Goal: Task Accomplishment & Management: Use online tool/utility

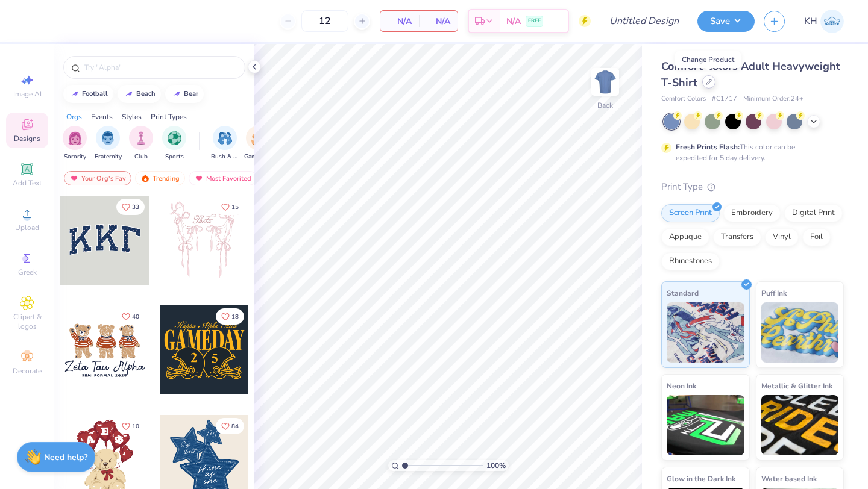
click at [706, 84] on icon at bounding box center [708, 82] width 5 height 5
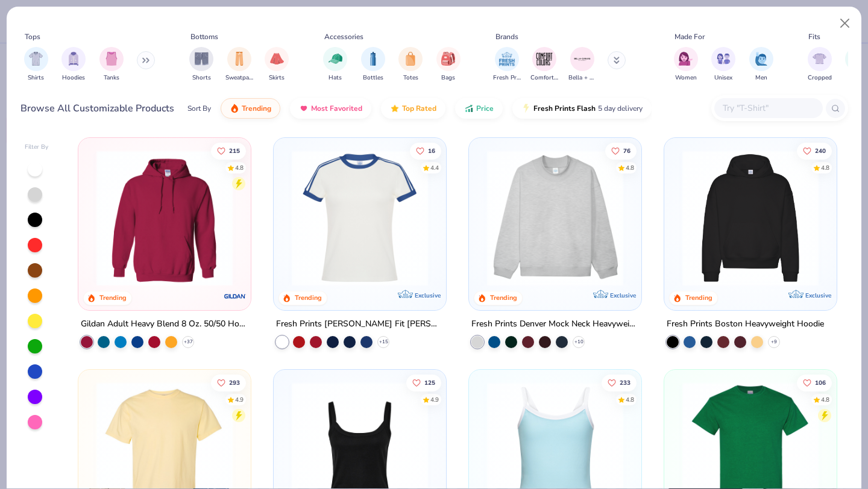
scroll to position [5, 0]
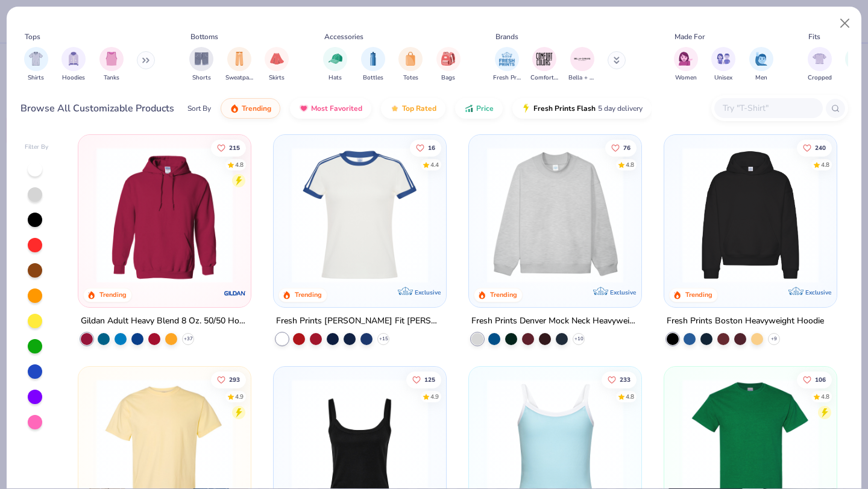
click at [558, 221] on img at bounding box center [555, 215] width 148 height 136
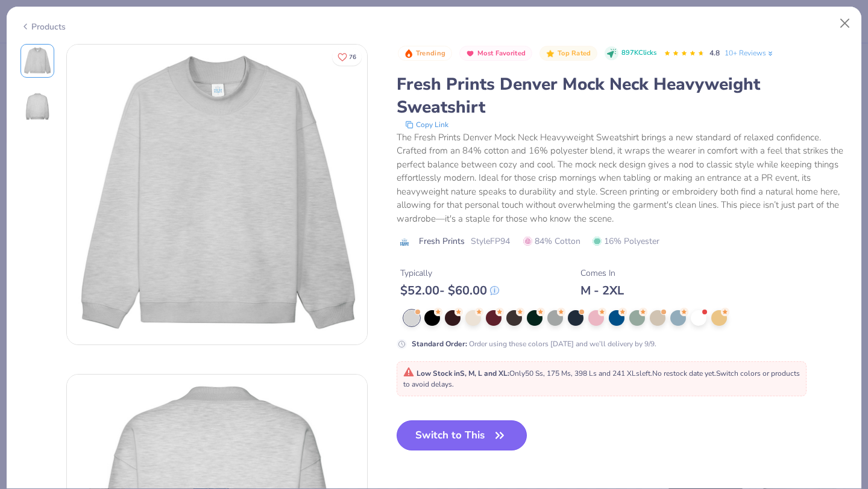
click at [505, 435] on icon "button" at bounding box center [499, 435] width 17 height 17
type input "50"
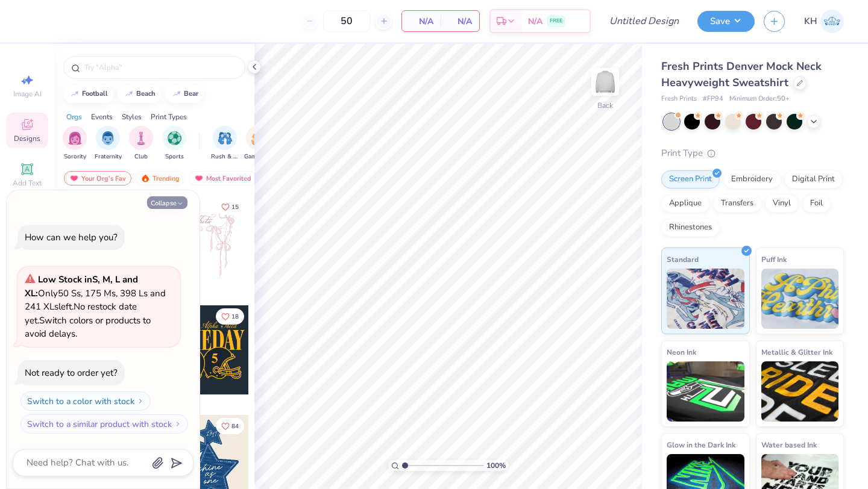
click at [172, 198] on button "Collapse" at bounding box center [167, 202] width 40 height 13
type textarea "x"
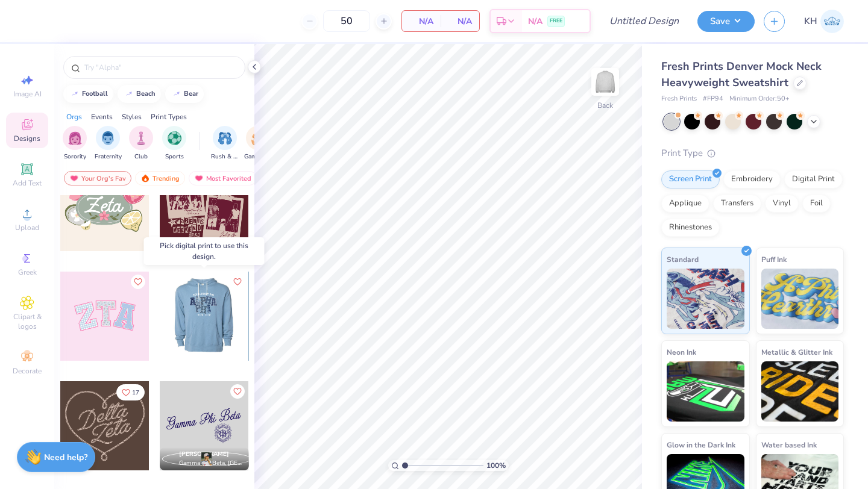
scroll to position [361, 0]
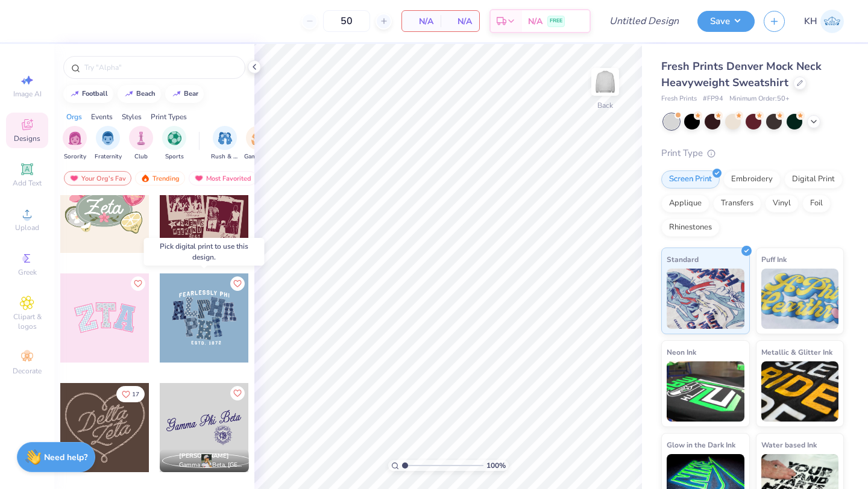
click at [202, 328] on div at bounding box center [204, 318] width 89 height 89
click at [199, 321] on div at bounding box center [204, 318] width 89 height 89
click at [200, 319] on div at bounding box center [204, 318] width 89 height 89
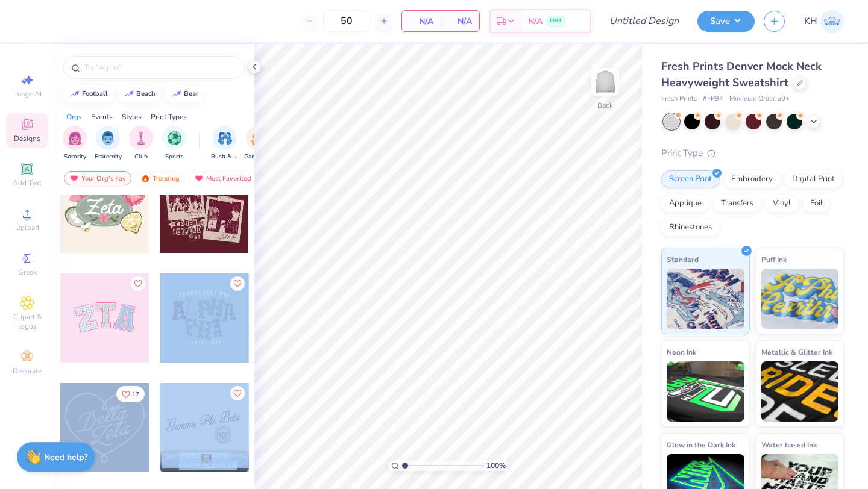
click at [435, 250] on div "50 N/A Per Item N/A Total Est. Delivery N/A FREE Design Title Save KH Image AI …" at bounding box center [434, 244] width 868 height 489
click at [186, 330] on div at bounding box center [204, 318] width 89 height 89
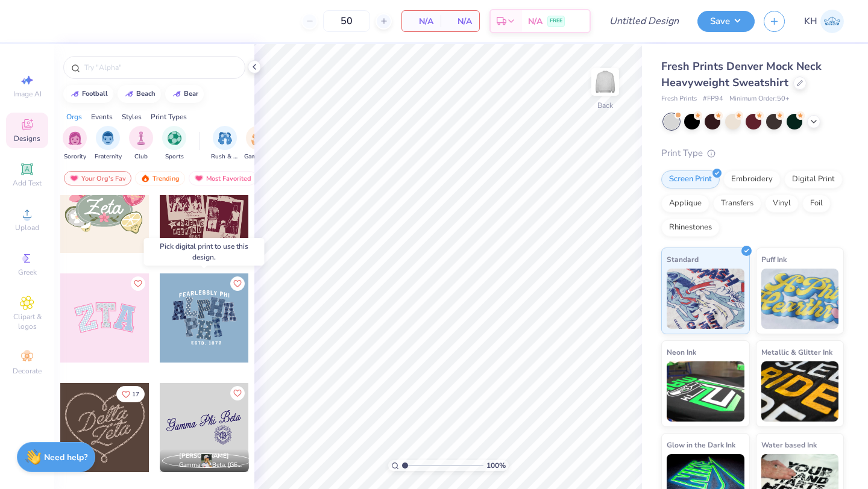
click at [218, 316] on div at bounding box center [204, 318] width 89 height 89
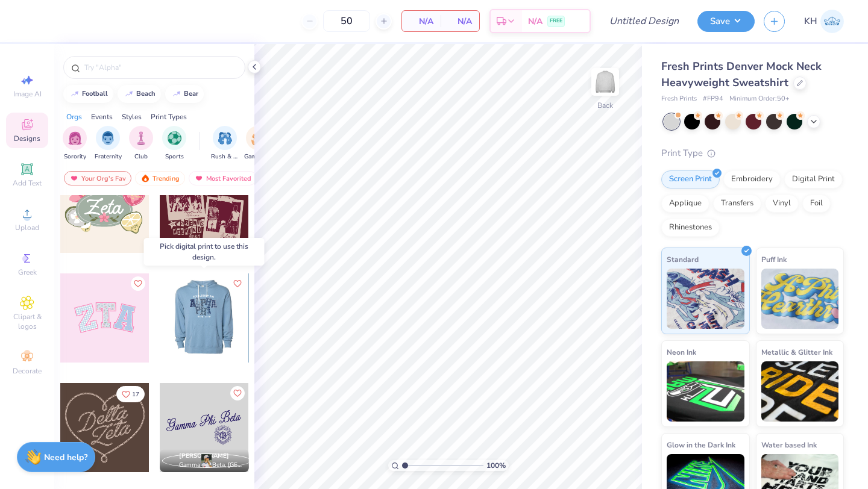
click at [160, 316] on div at bounding box center [115, 318] width 89 height 89
click at [218, 316] on div at bounding box center [203, 318] width 89 height 89
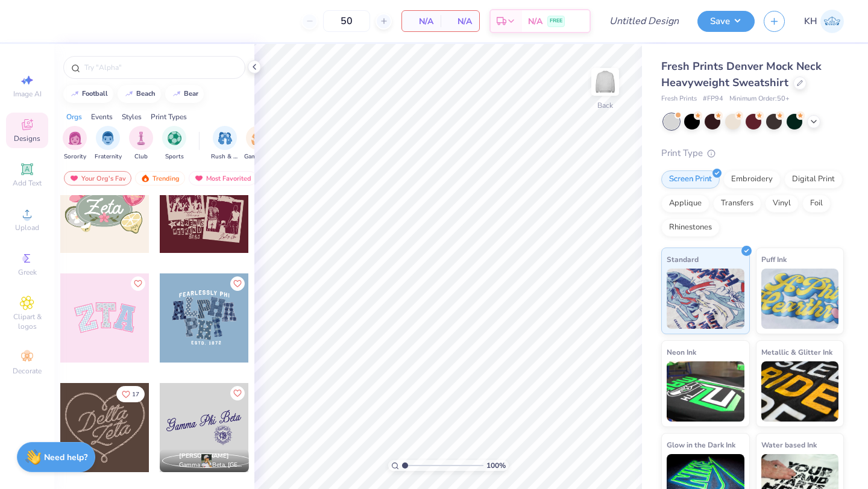
click at [168, 114] on div "Print Types" at bounding box center [169, 117] width 36 height 11
click at [100, 143] on div "filter for Screen Print" at bounding box center [108, 137] width 24 height 24
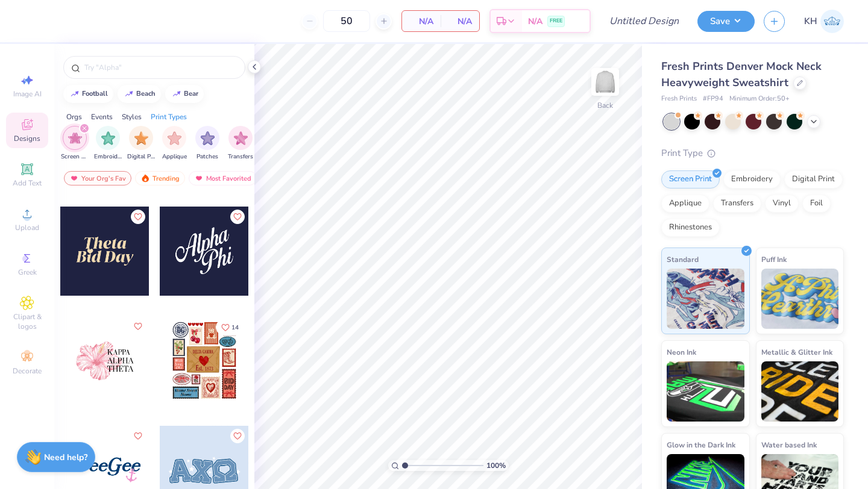
scroll to position [2630, 0]
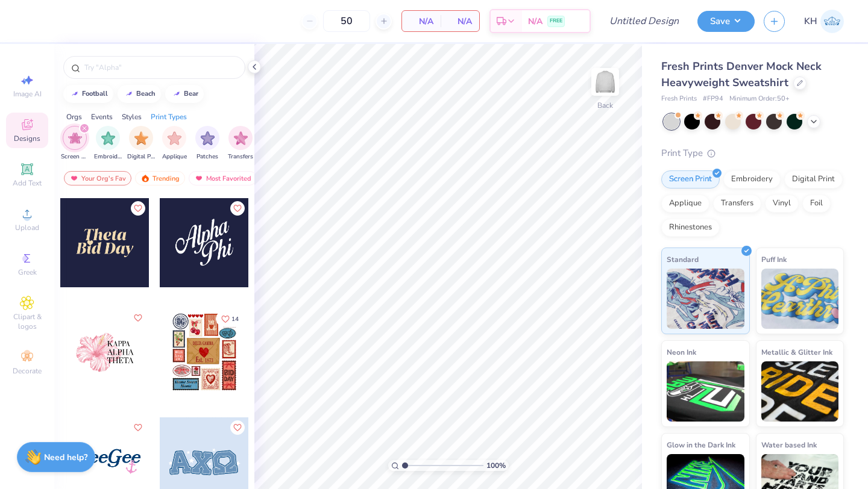
click at [128, 116] on div "Styles" at bounding box center [132, 117] width 20 height 11
click at [72, 135] on img "filter for Classic" at bounding box center [75, 137] width 14 height 14
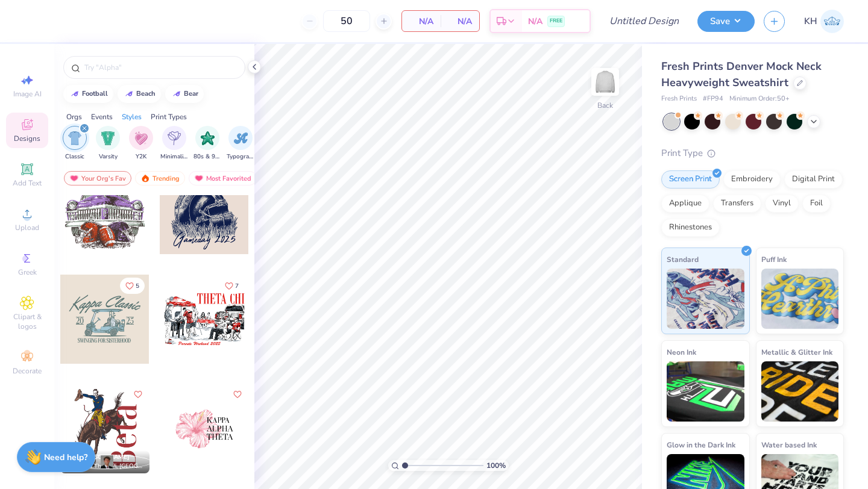
scroll to position [150, 0]
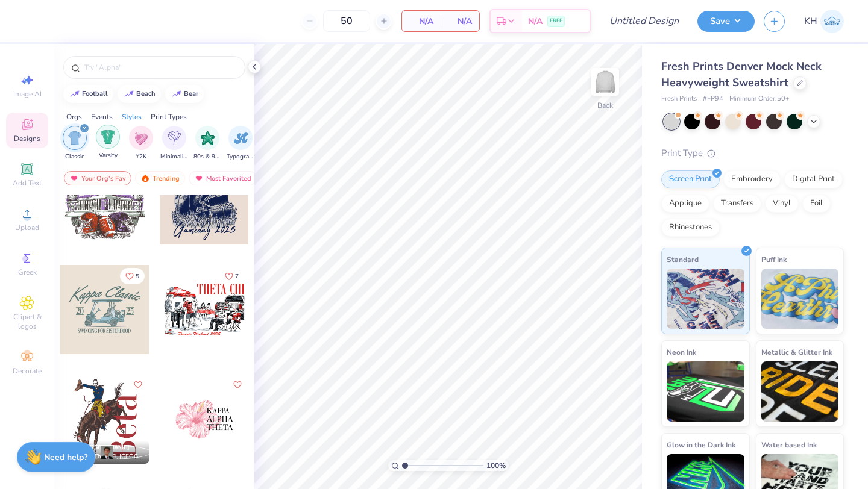
click at [107, 141] on img "filter for Varsity" at bounding box center [108, 137] width 14 height 14
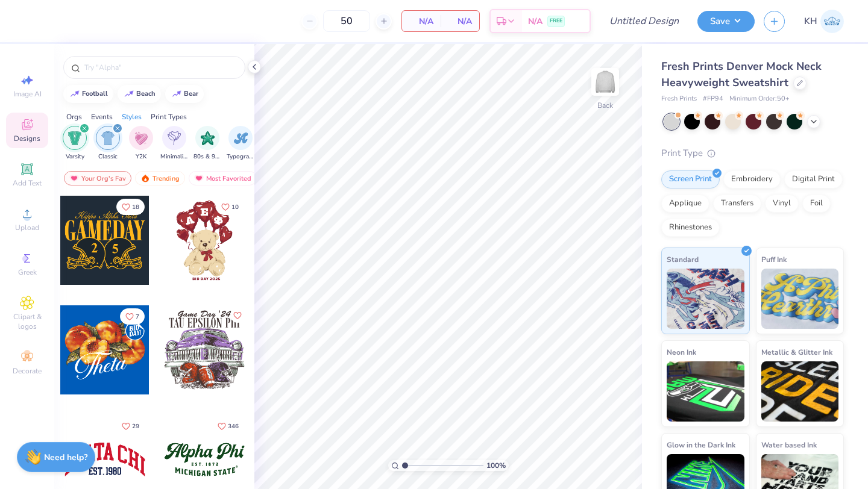
click at [83, 127] on icon "filter for Varsity" at bounding box center [85, 129] width 4 height 4
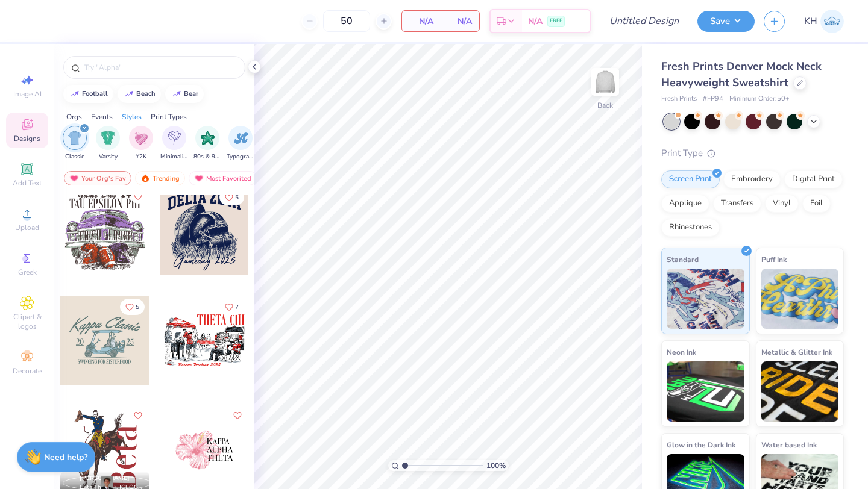
scroll to position [128, 0]
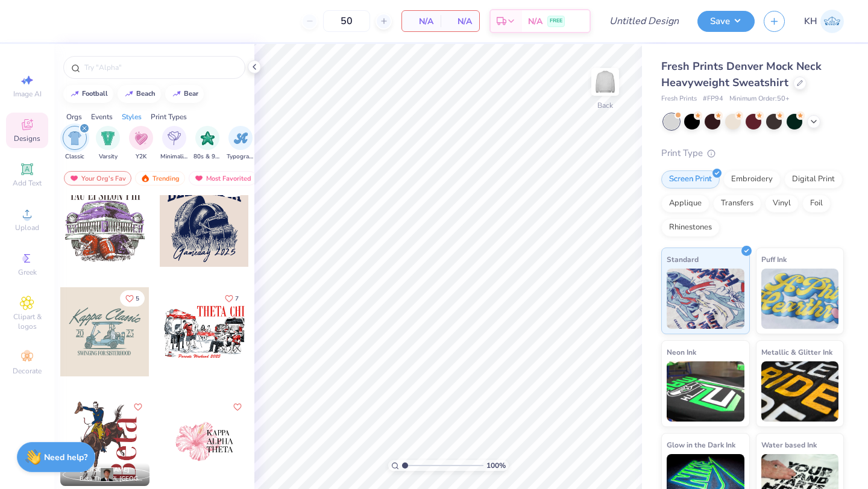
click at [85, 128] on icon "filter for Classic" at bounding box center [84, 128] width 5 height 5
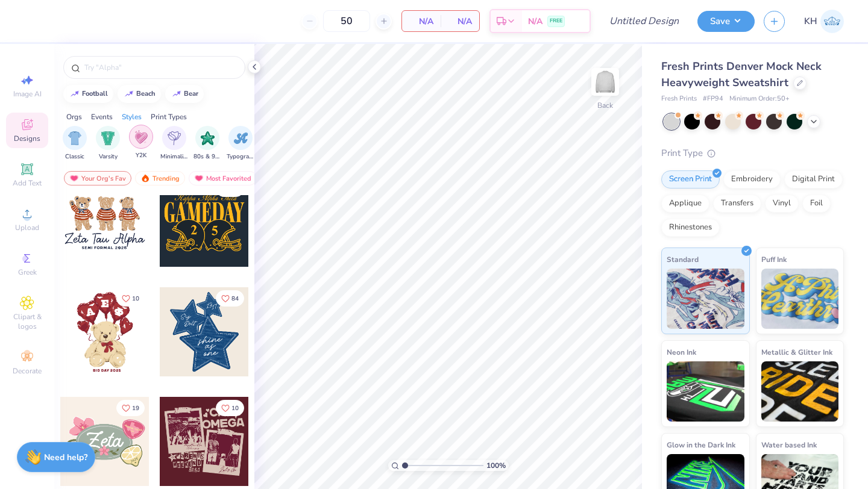
click at [142, 139] on img "filter for Y2K" at bounding box center [140, 137] width 13 height 14
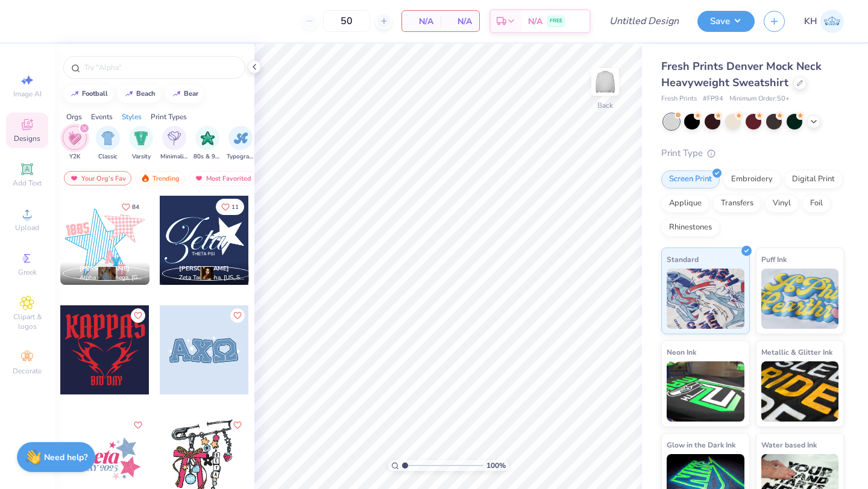
click at [85, 128] on icon "filter for Y2K" at bounding box center [84, 128] width 5 height 5
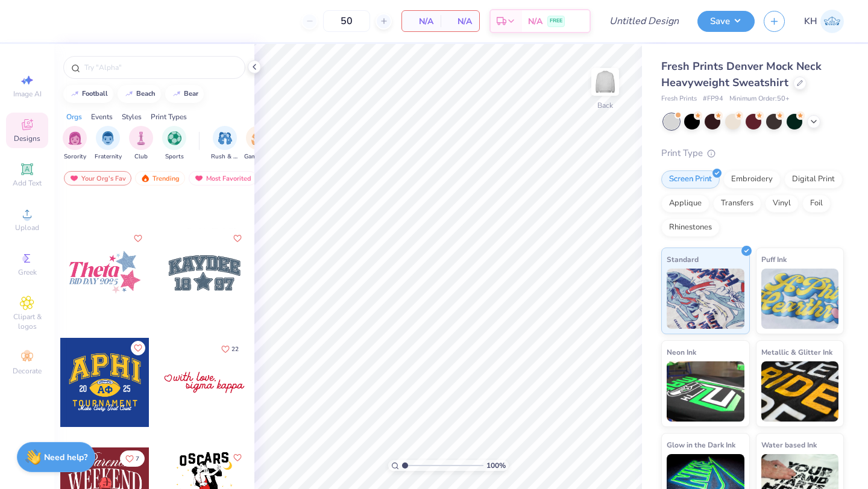
scroll to position [4026, 0]
click at [200, 378] on div at bounding box center [204, 383] width 89 height 89
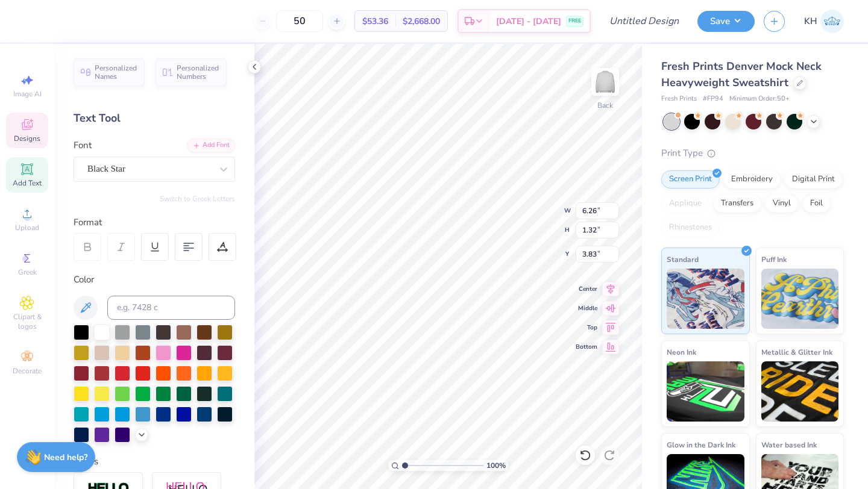
scroll to position [0, 0]
type textarea "s"
type textarea "gamma phi beta"
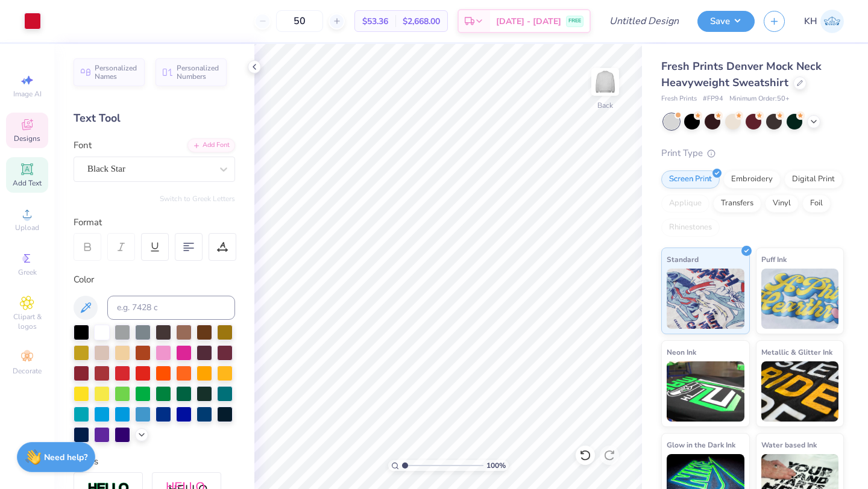
click at [28, 125] on icon at bounding box center [27, 125] width 14 height 14
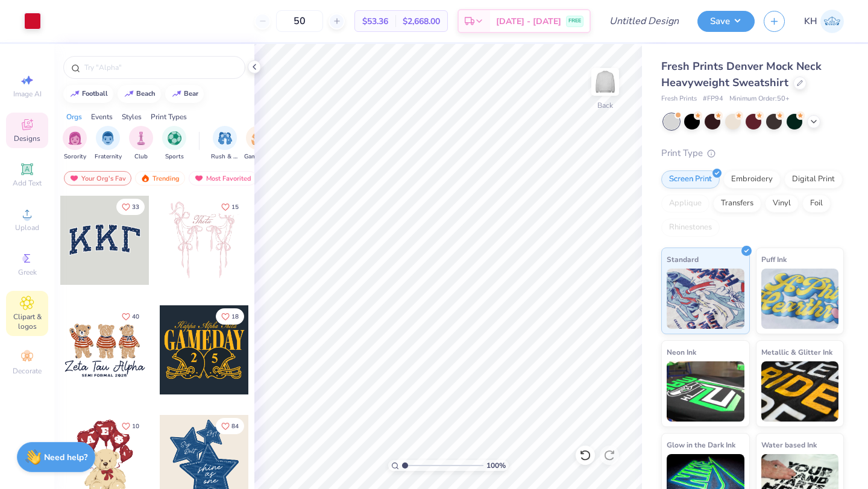
click at [29, 312] on span "Clipart & logos" at bounding box center [27, 321] width 42 height 19
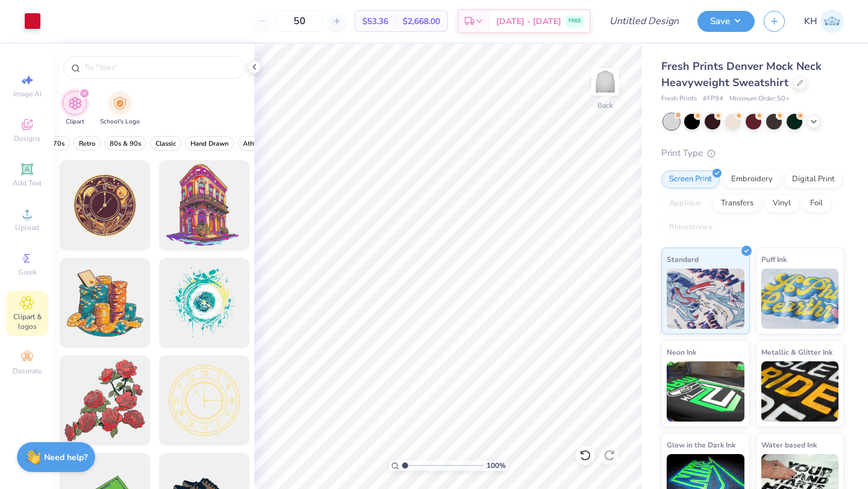
scroll to position [0, 325]
click at [153, 143] on span "Classic" at bounding box center [154, 143] width 20 height 9
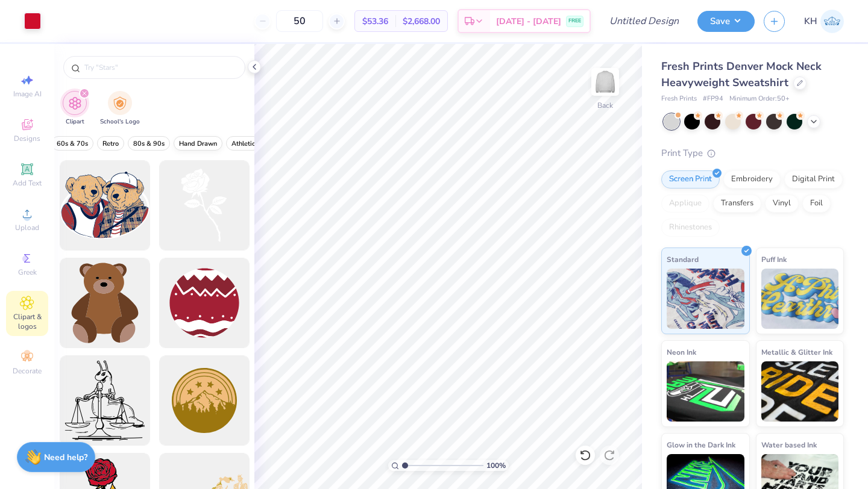
click at [202, 143] on span "Hand Drawn" at bounding box center [198, 143] width 38 height 9
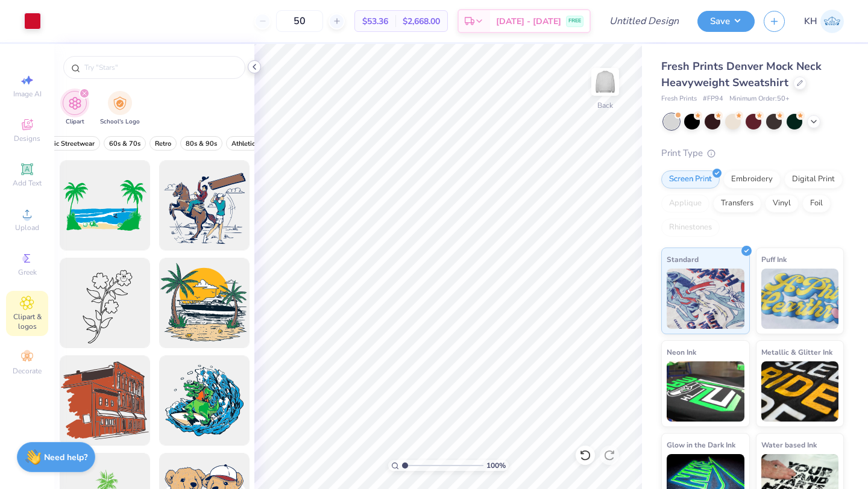
click at [253, 69] on icon at bounding box center [255, 67] width 10 height 10
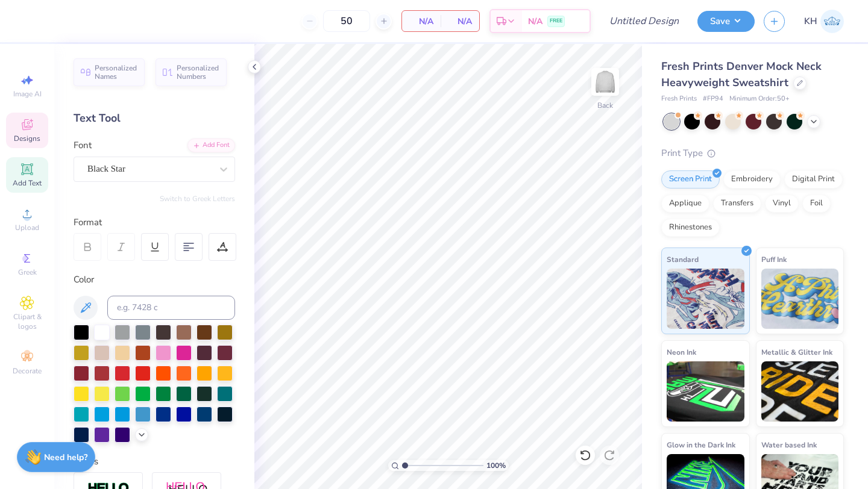
click at [26, 123] on icon at bounding box center [27, 125] width 14 height 14
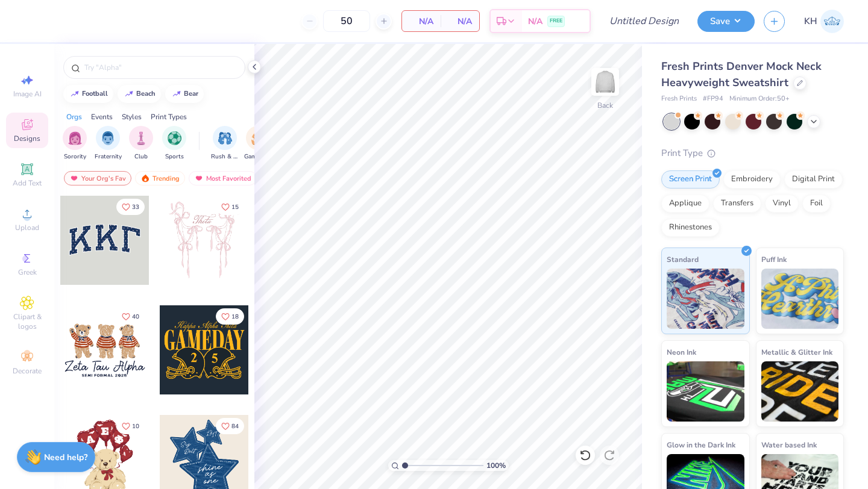
click at [90, 230] on div at bounding box center [104, 240] width 89 height 89
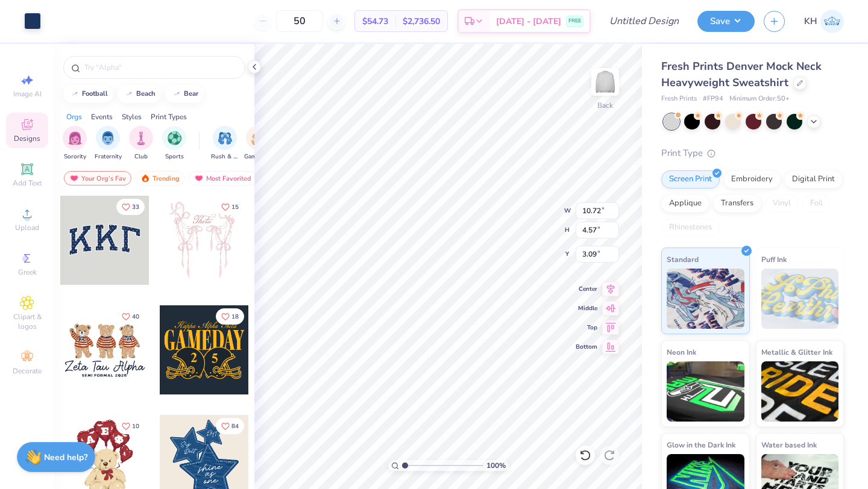
type input "10.91"
type input "4.79"
type input "3.00"
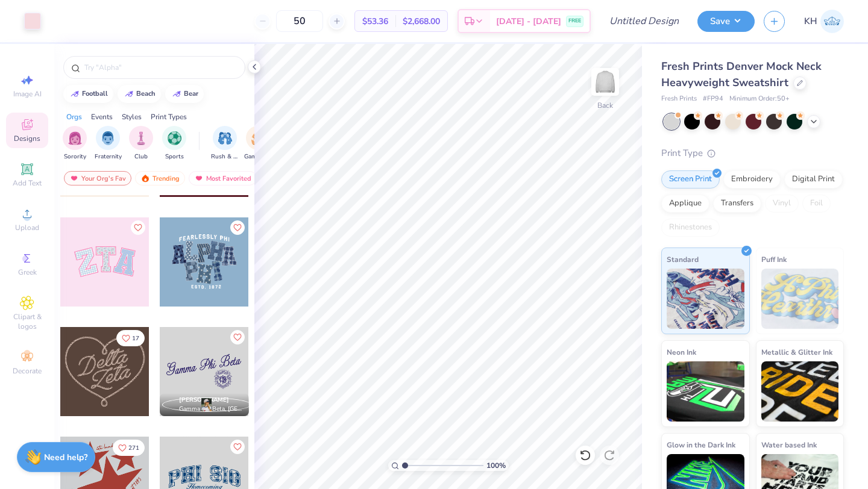
scroll to position [420, 0]
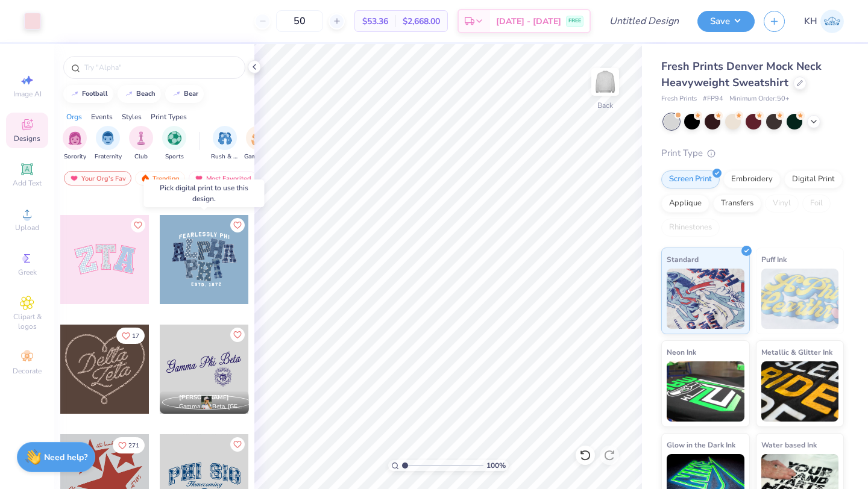
click at [195, 265] on div at bounding box center [204, 259] width 89 height 89
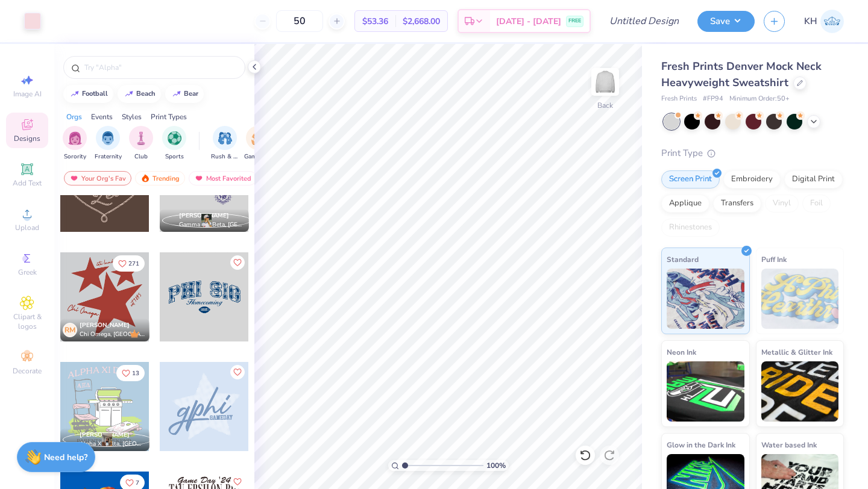
scroll to position [609, 0]
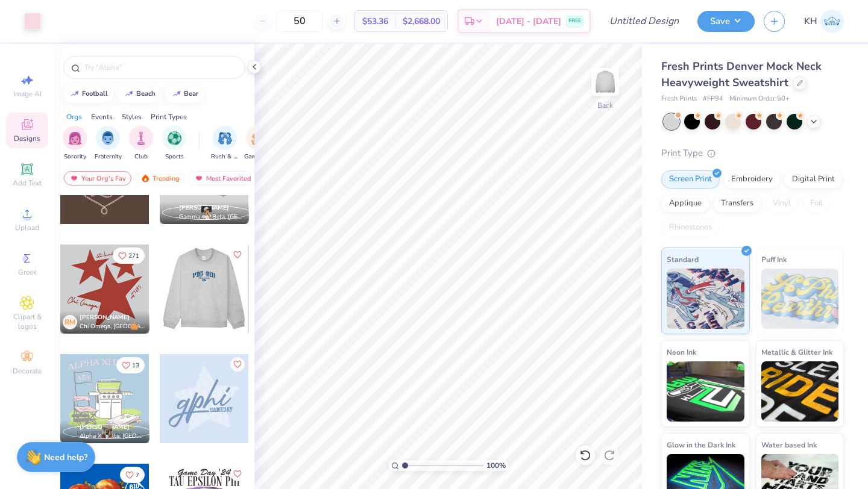
click at [196, 283] on div at bounding box center [205, 289] width 268 height 89
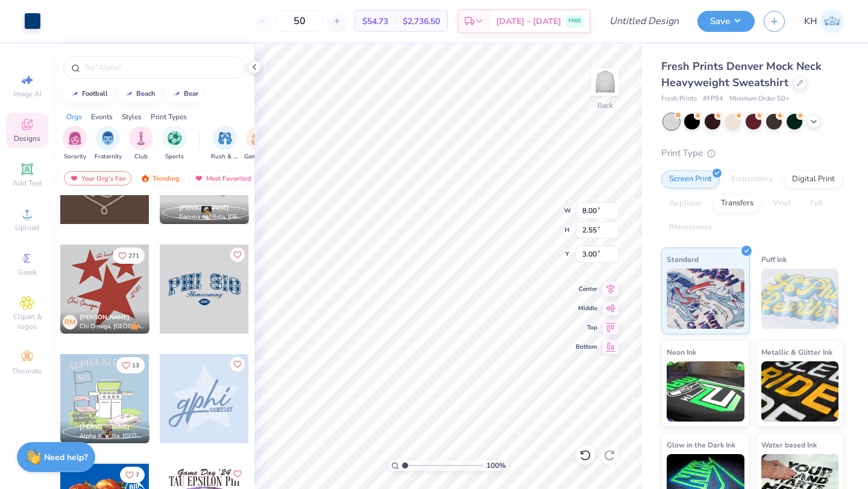
type input "2.55"
type input "7.79"
type input "2.28"
type input "3.12"
type input "8.00"
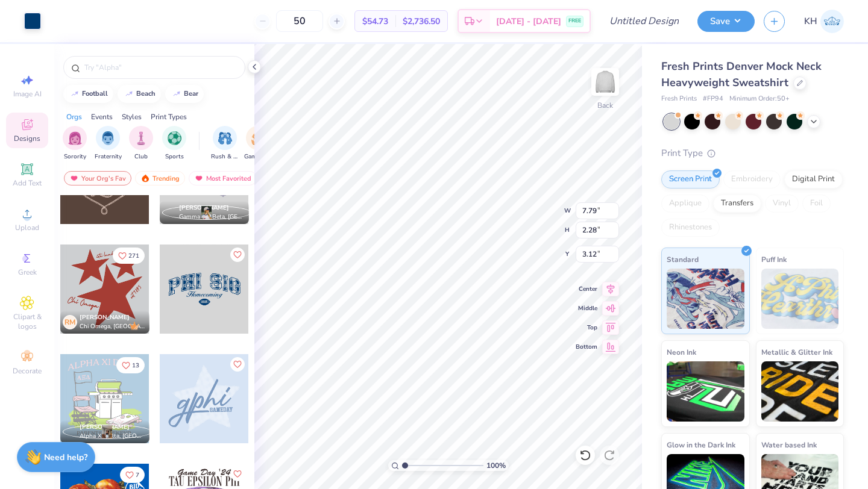
type input "2.55"
type input "3.00"
type input "7.79"
type input "2.28"
type input "3.12"
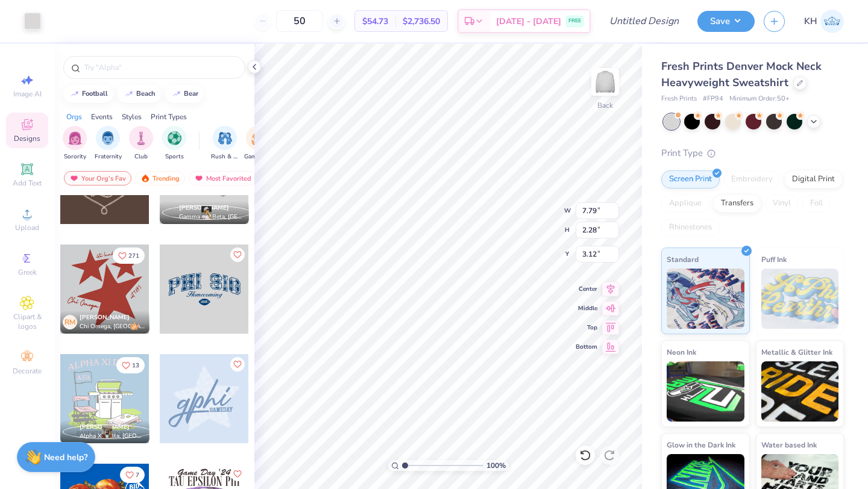
type input "8.00"
type input "2.55"
type input "3.00"
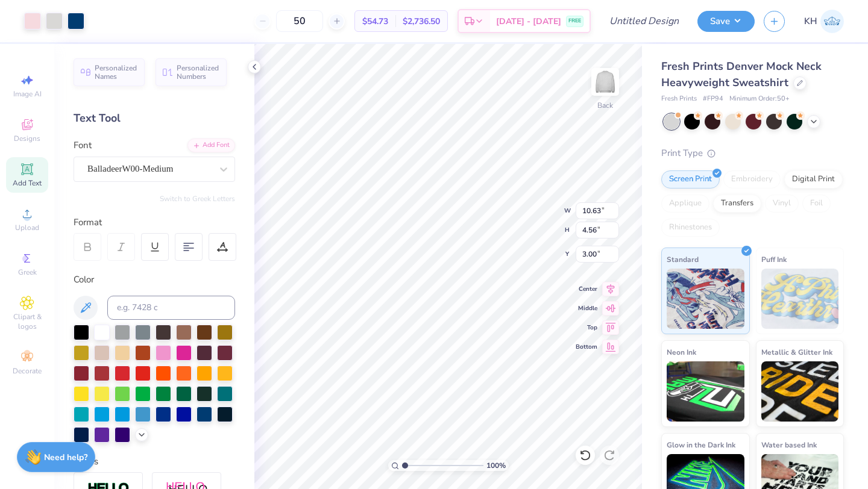
type input "10.63"
type input "4.56"
type input "3.00"
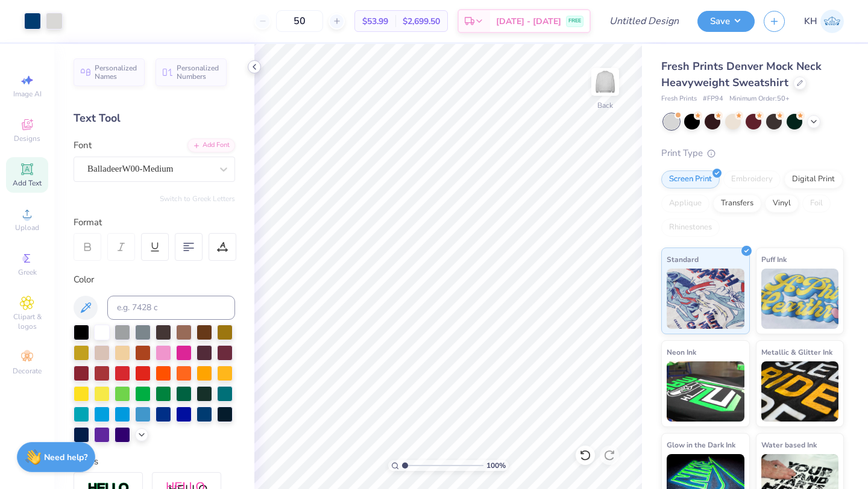
click at [254, 66] on icon at bounding box center [255, 67] width 10 height 10
type input "1.30"
type input "0.74"
type input "5.86"
click at [257, 70] on icon at bounding box center [255, 67] width 10 height 10
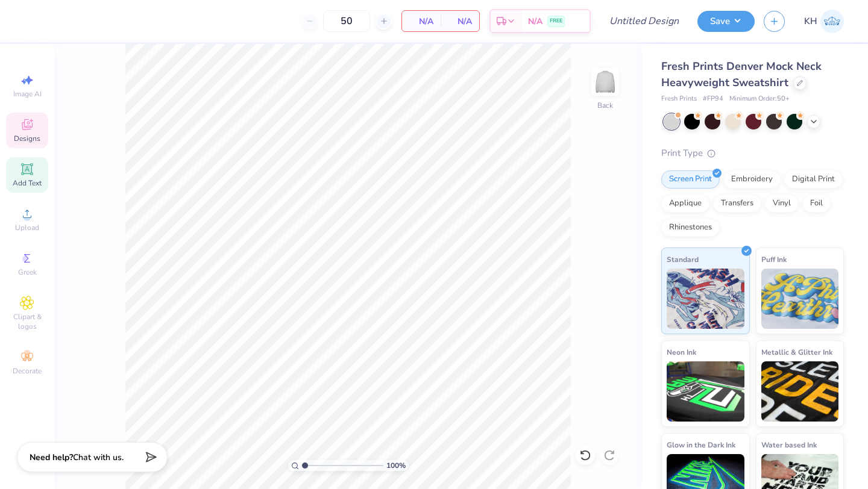
click at [22, 126] on icon at bounding box center [27, 124] width 11 height 11
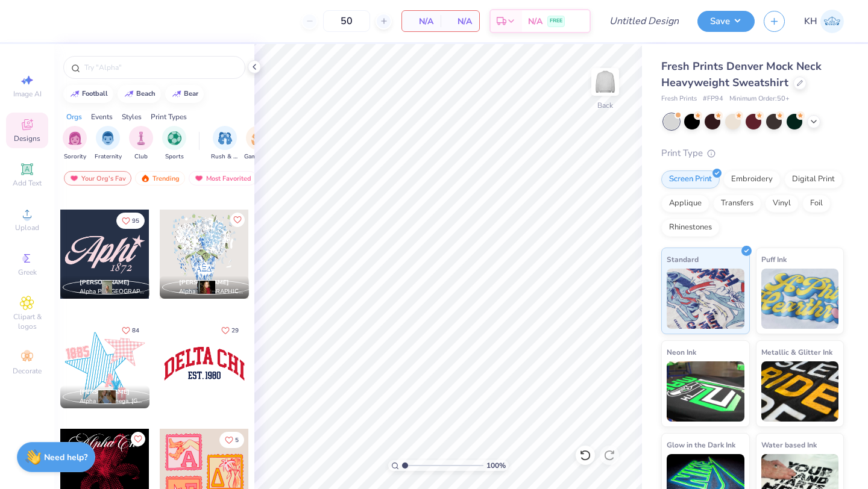
scroll to position [978, 0]
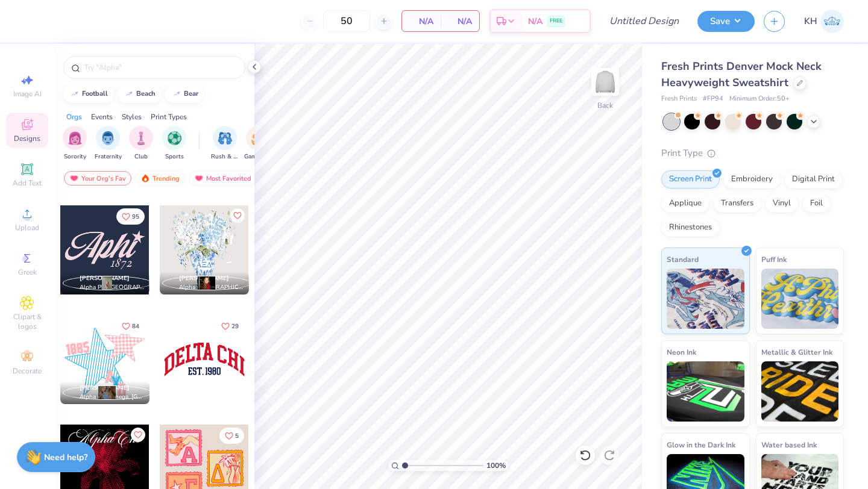
click at [106, 240] on div at bounding box center [104, 250] width 89 height 89
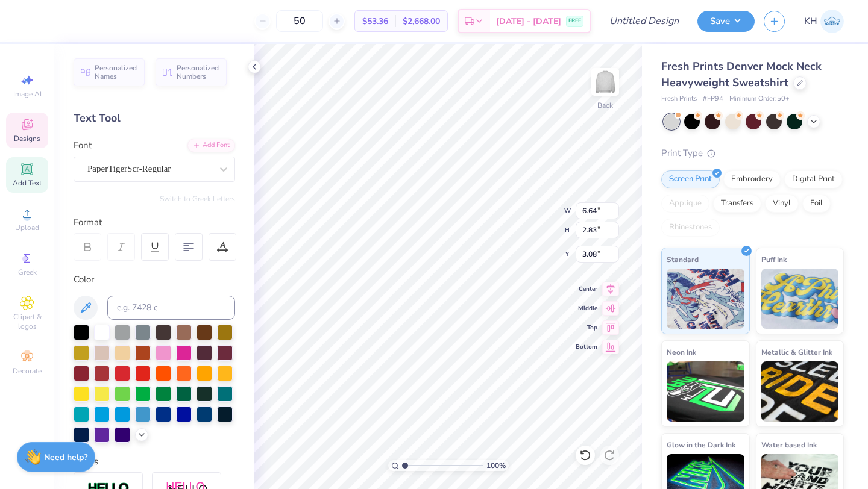
type textarea "A"
type textarea "Gphi"
click at [143, 356] on div at bounding box center [143, 352] width 16 height 16
click at [140, 353] on div at bounding box center [143, 352] width 16 height 16
click at [137, 349] on div at bounding box center [143, 352] width 16 height 16
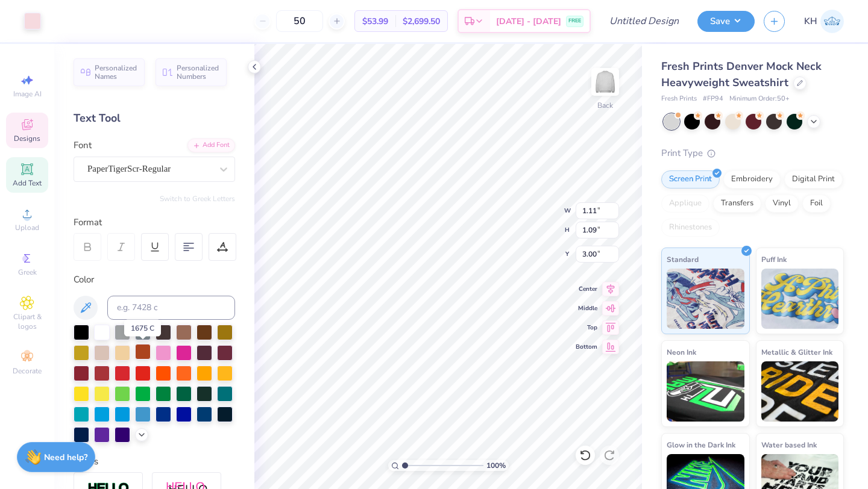
click at [137, 349] on div at bounding box center [143, 352] width 16 height 16
type input "1.90"
type input "0.98"
type input "5.52"
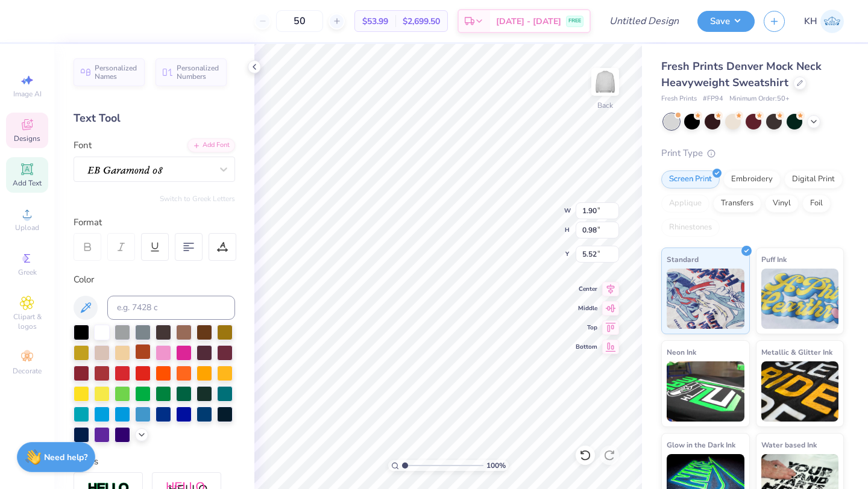
click at [139, 353] on div at bounding box center [143, 352] width 16 height 16
click at [137, 356] on div at bounding box center [143, 352] width 16 height 16
click at [38, 25] on div at bounding box center [32, 19] width 17 height 17
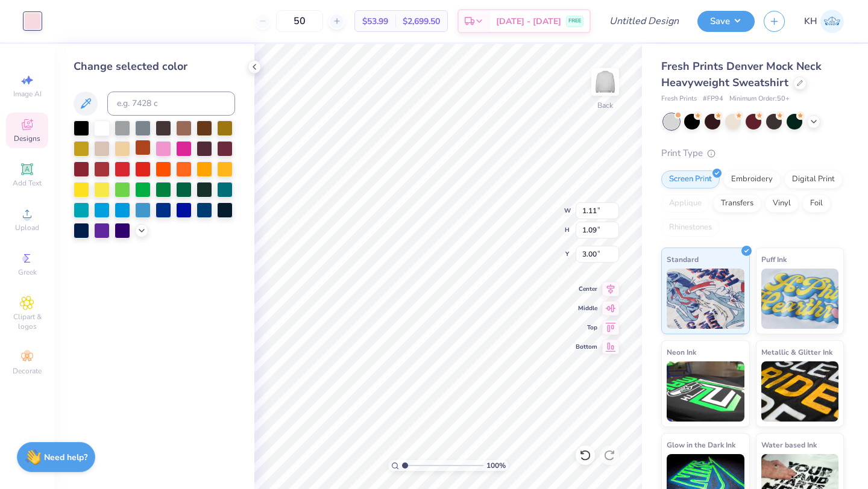
click at [139, 151] on div at bounding box center [143, 148] width 16 height 16
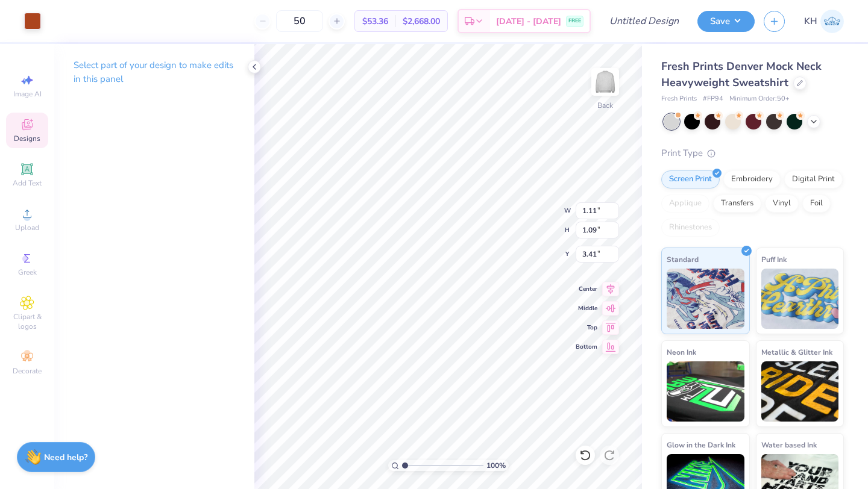
type input "3.00"
click at [729, 16] on button "Save" at bounding box center [725, 19] width 57 height 21
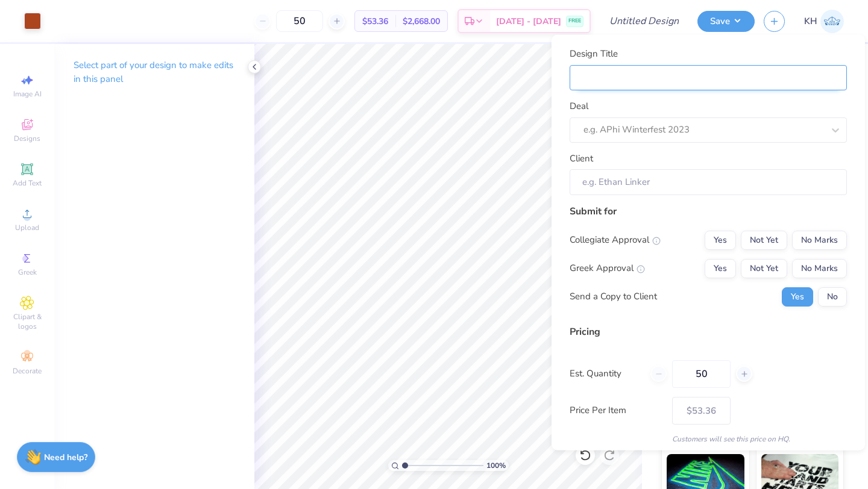
click at [612, 75] on input "Design Title" at bounding box center [708, 77] width 277 height 26
type input "g"
type input "gp"
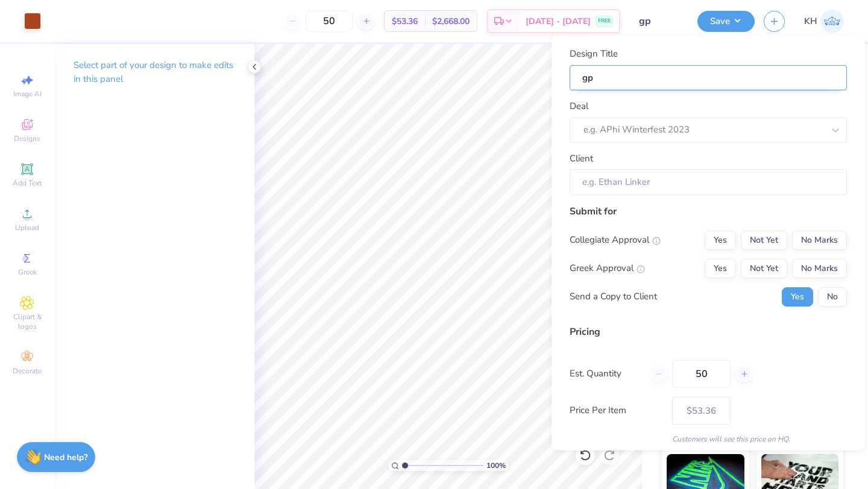
type input "gph"
type input "gphi"
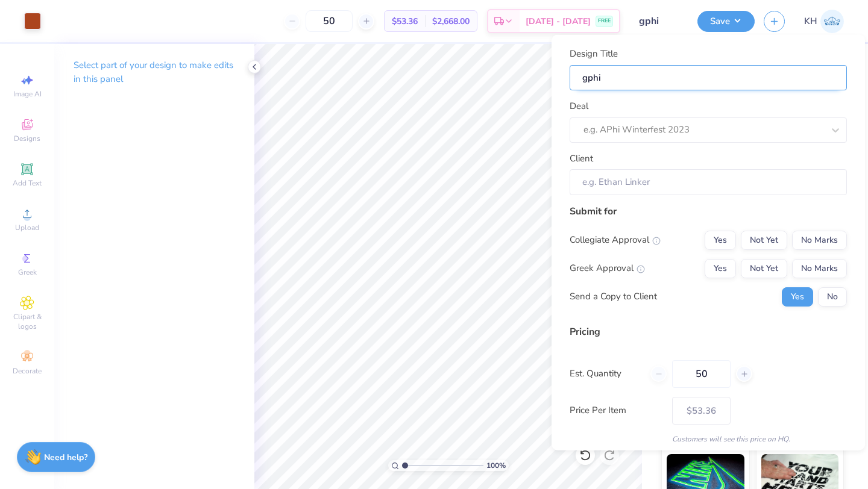
type input "gphi"
type input "gphi w"
type input "gphi wi"
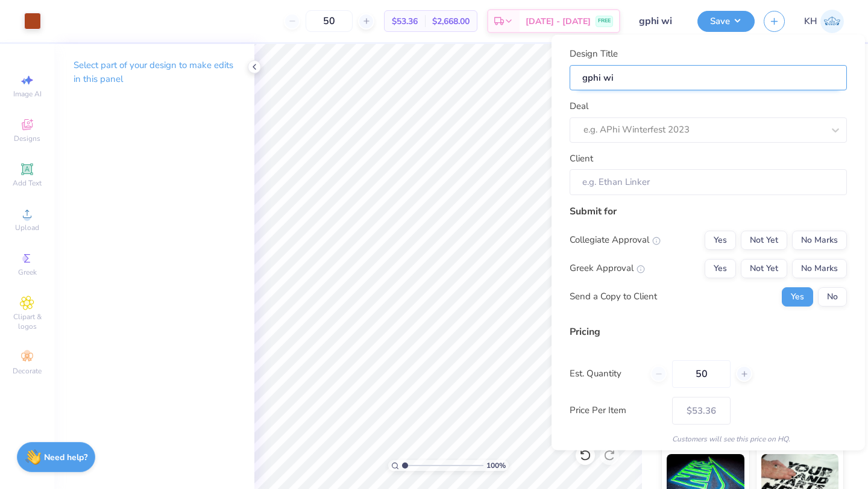
type input "gphi win"
type input "gphi [PERSON_NAME]"
type input "gphi winte"
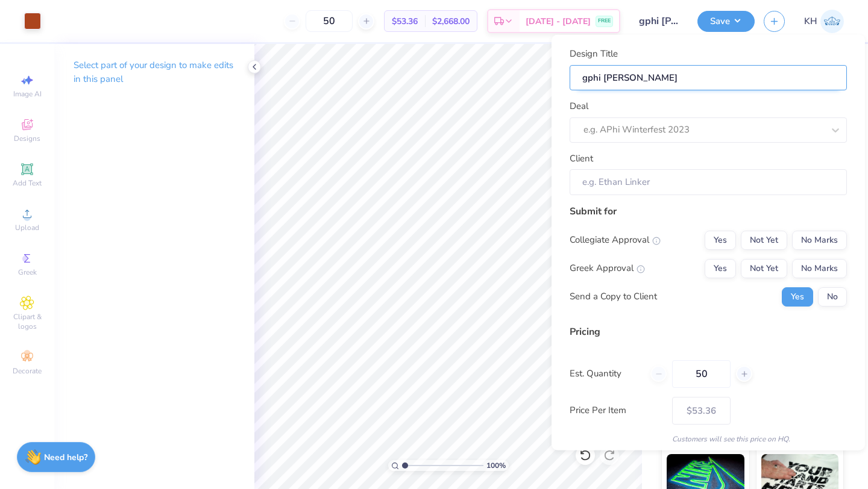
type input "gphi winte"
type input "gphi winter"
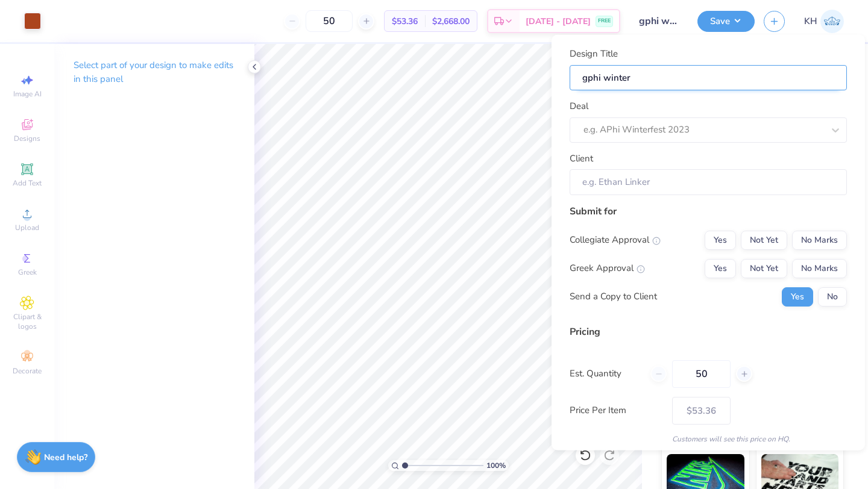
type input "gphi winter b"
type input "gphi winter br"
type input "gphi winter bre"
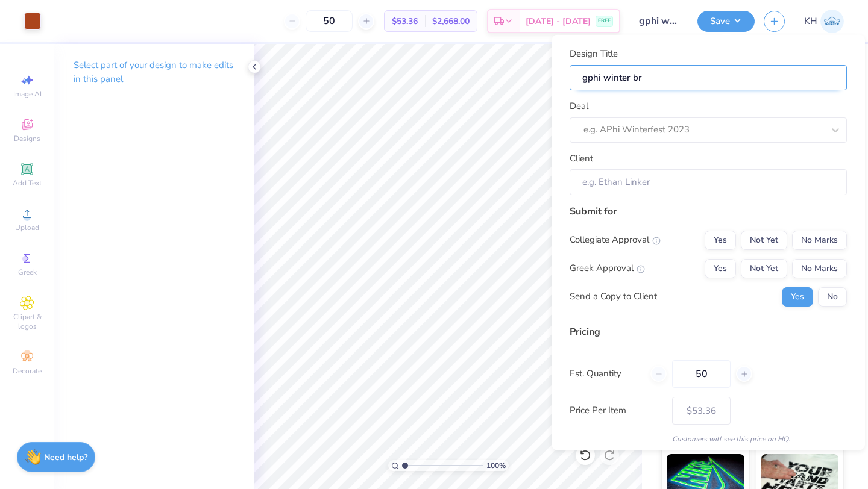
type input "gphi winter bre"
type input "gphi winter brea"
type input "gphi winter break"
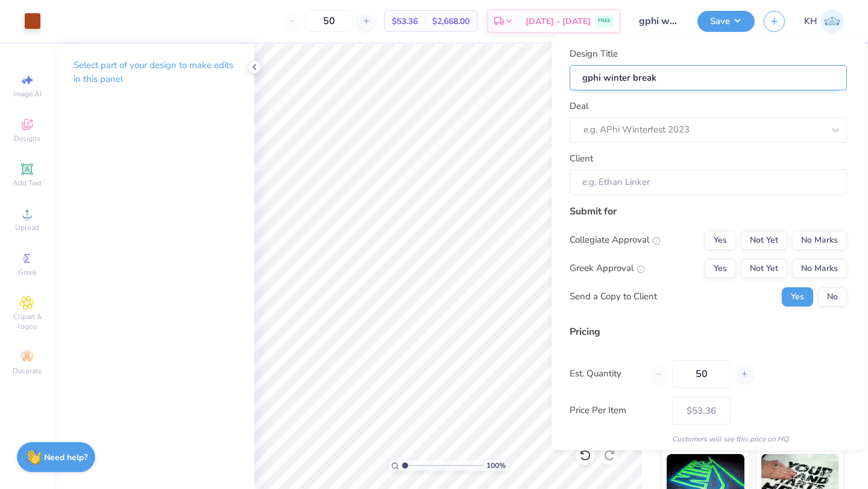
type input "gphi winter break"
type input "gphi winter break d"
type input "gphi winter break dr"
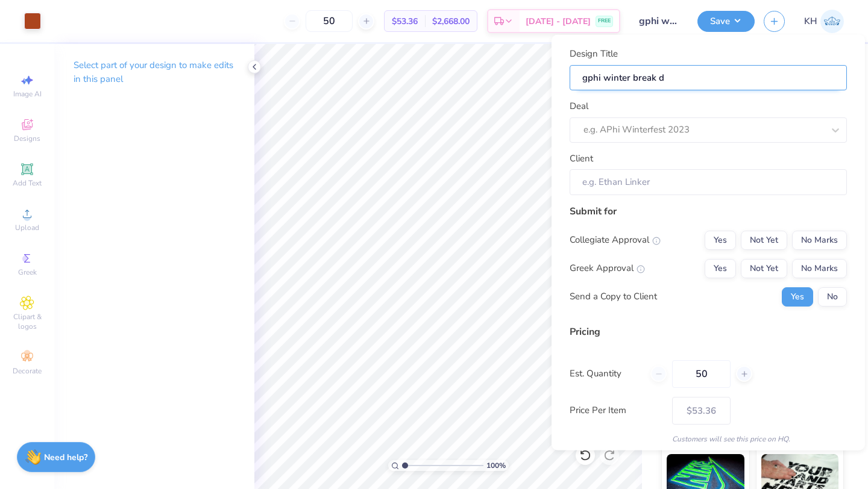
type input "gphi winter break dr"
type input "gphi winter break dro"
type input "gphi winter break drop"
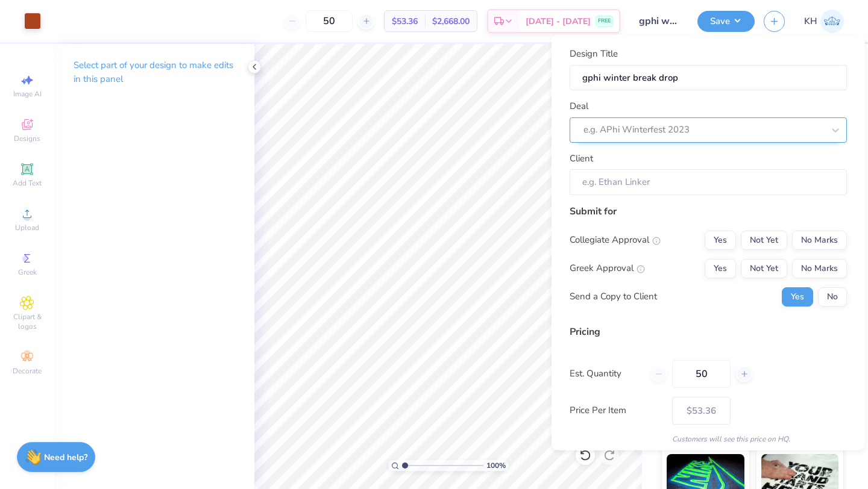
click at [690, 136] on div at bounding box center [703, 130] width 240 height 16
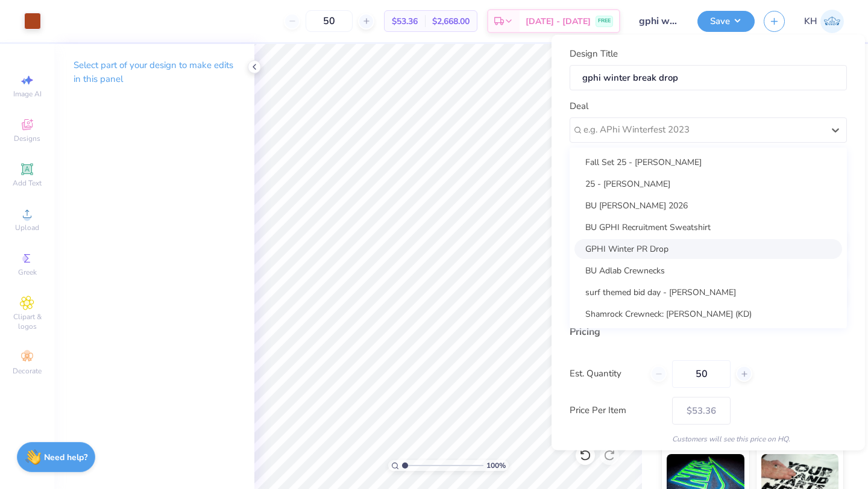
click at [643, 247] on div "GPHI Winter PR Drop" at bounding box center [708, 249] width 268 height 20
type input "[PERSON_NAME]"
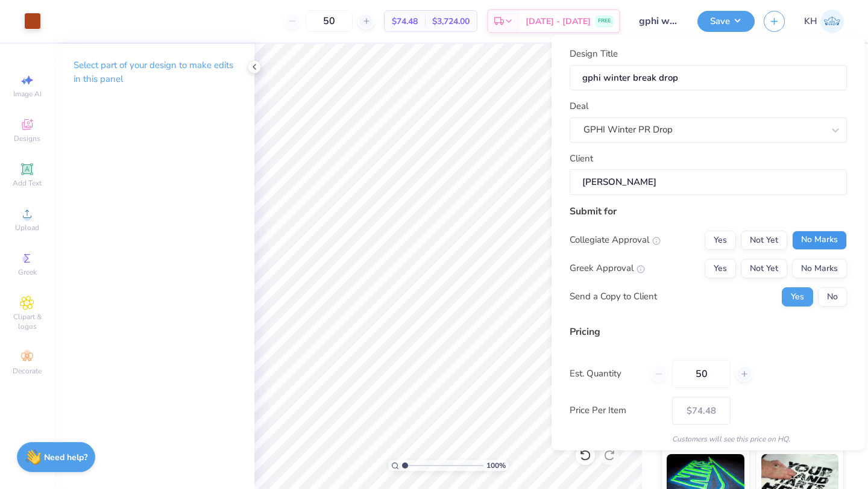
click at [822, 240] on button "No Marks" at bounding box center [819, 239] width 55 height 19
click at [720, 269] on button "Yes" at bounding box center [720, 268] width 31 height 19
type input "$63.28"
click at [829, 298] on button "No" at bounding box center [832, 296] width 29 height 19
click at [730, 20] on button "Save" at bounding box center [725, 19] width 57 height 21
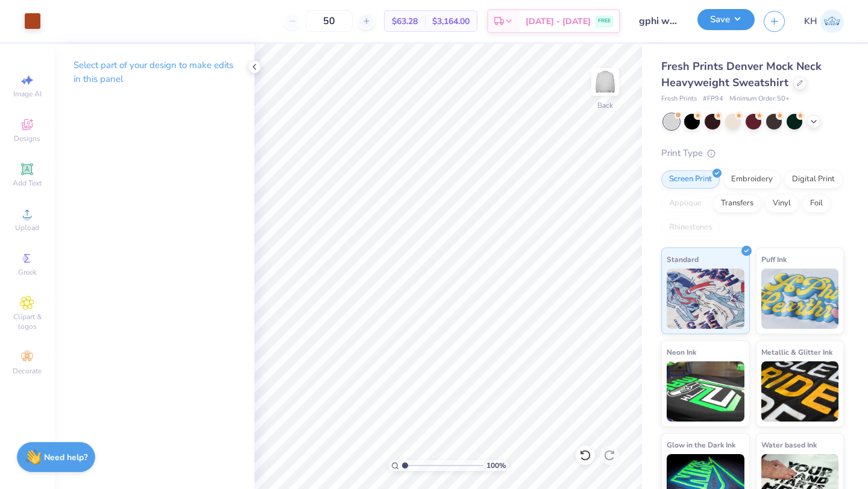
click at [721, 16] on button "Save" at bounding box center [725, 19] width 57 height 21
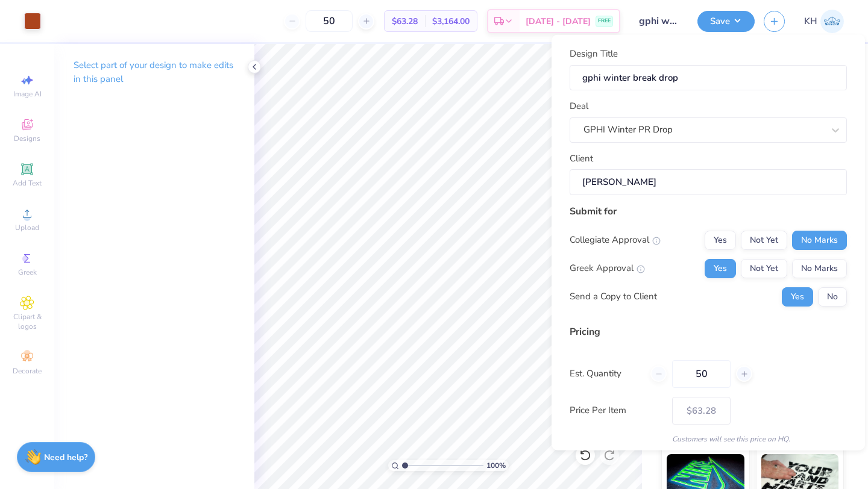
scroll to position [43, 0]
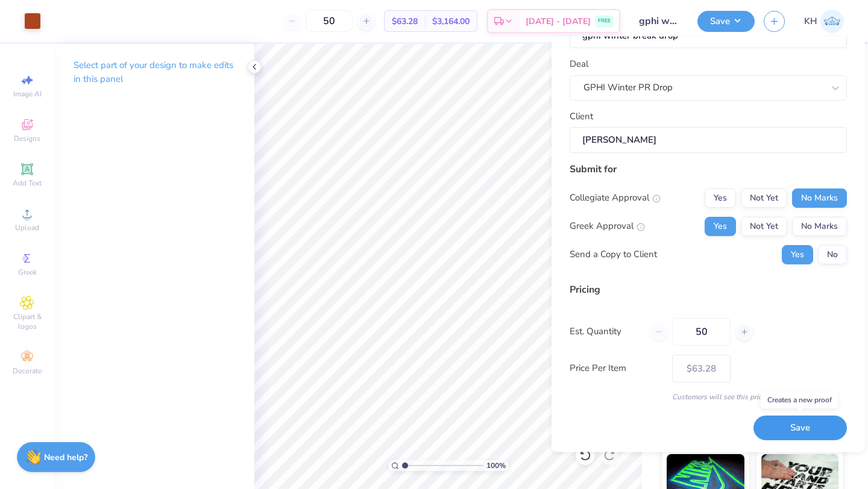
click at [817, 434] on button "Save" at bounding box center [799, 428] width 93 height 25
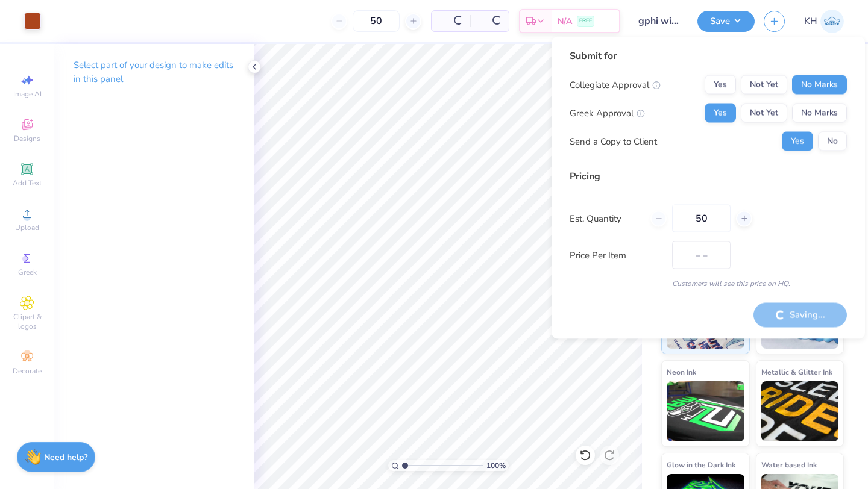
type input "$63.28"
